Goal: Find specific page/section: Find specific page/section

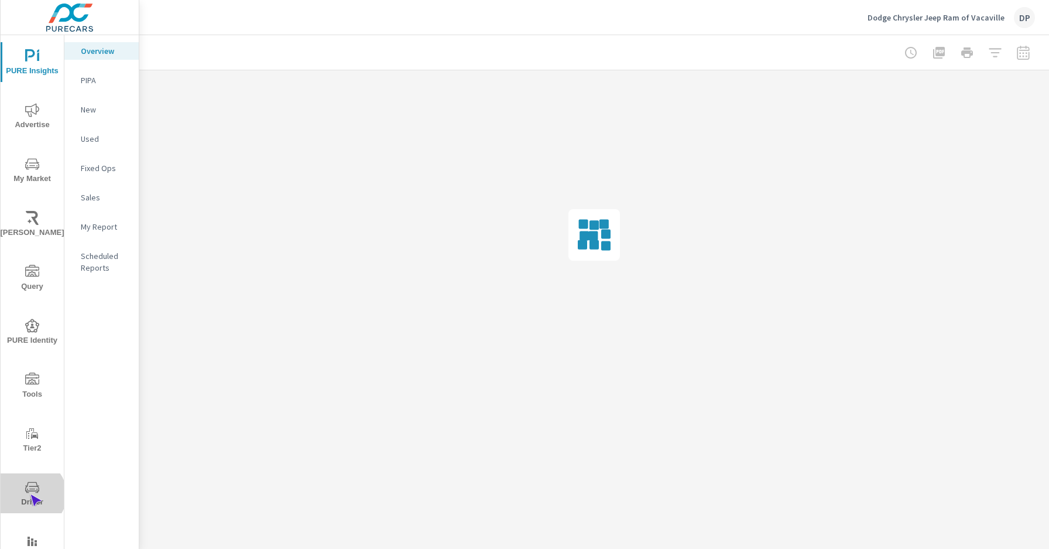
click at [30, 494] on span "Driver" at bounding box center [32, 494] width 56 height 29
